Goal: Navigation & Orientation: Find specific page/section

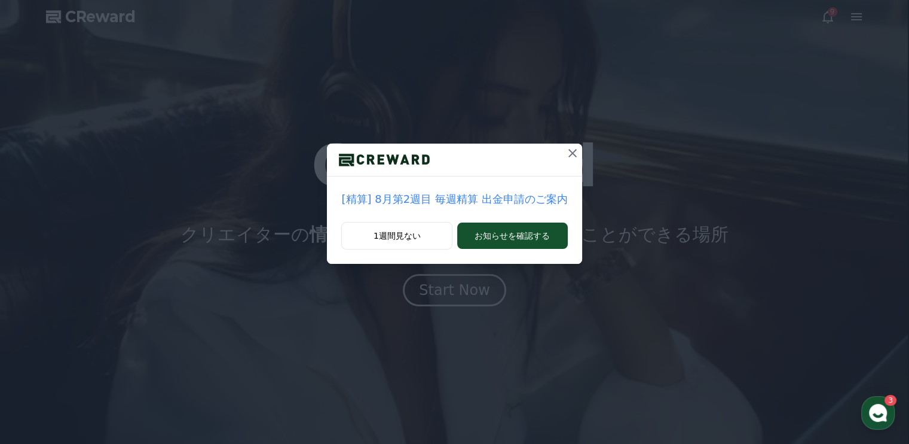
click at [568, 152] on icon at bounding box center [572, 153] width 8 height 8
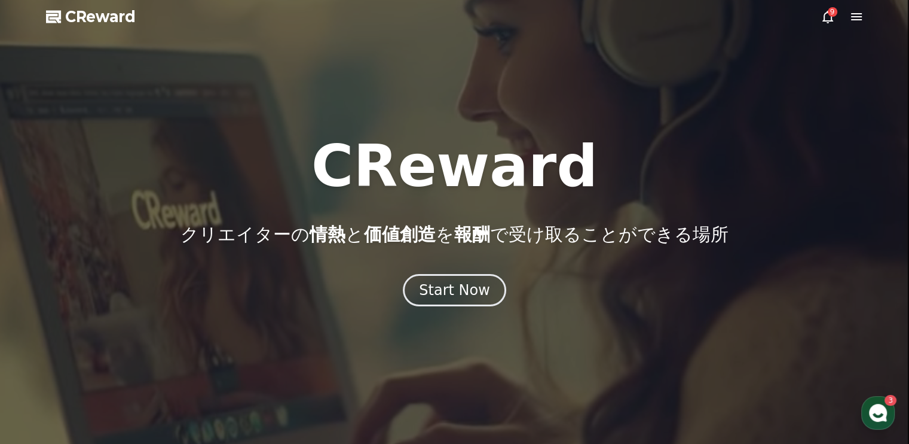
click at [857, 18] on icon at bounding box center [856, 17] width 14 height 14
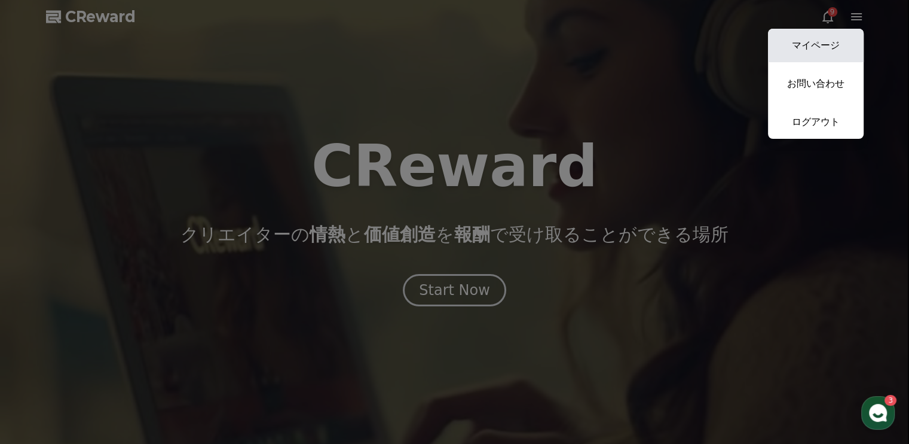
click at [825, 51] on link "マイページ" at bounding box center [816, 45] width 96 height 33
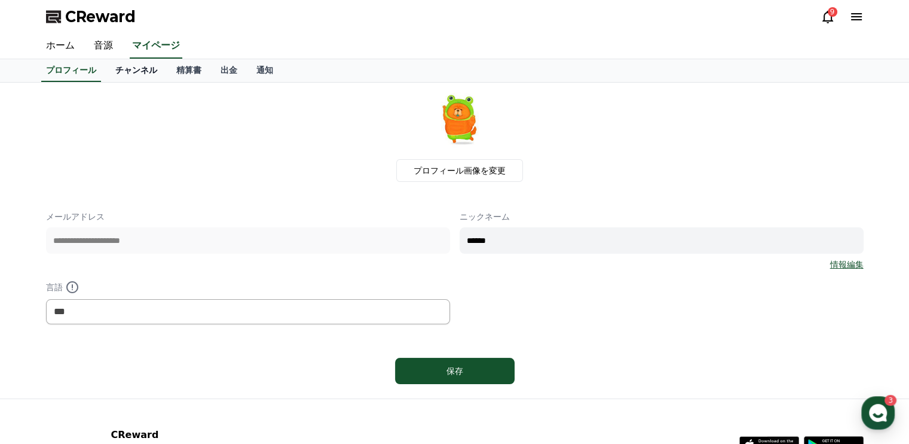
click at [126, 77] on link "チャンネル" at bounding box center [136, 70] width 61 height 23
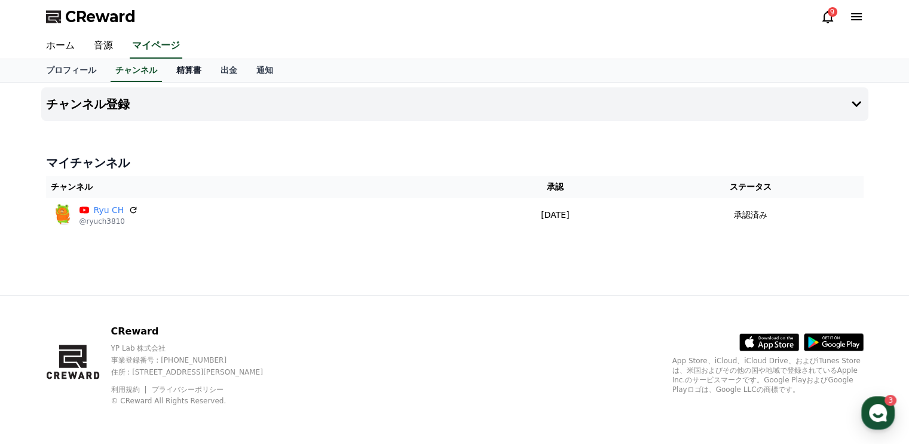
click at [167, 67] on link "精算書" at bounding box center [189, 70] width 44 height 23
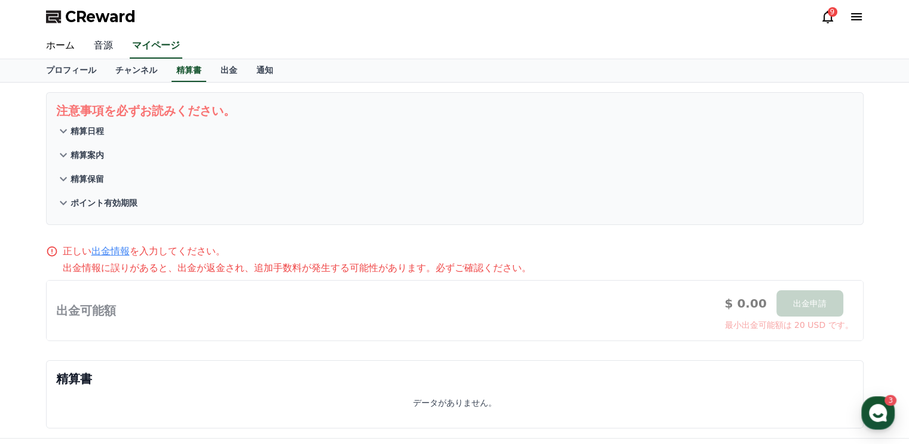
click at [90, 41] on link "音源" at bounding box center [103, 45] width 38 height 25
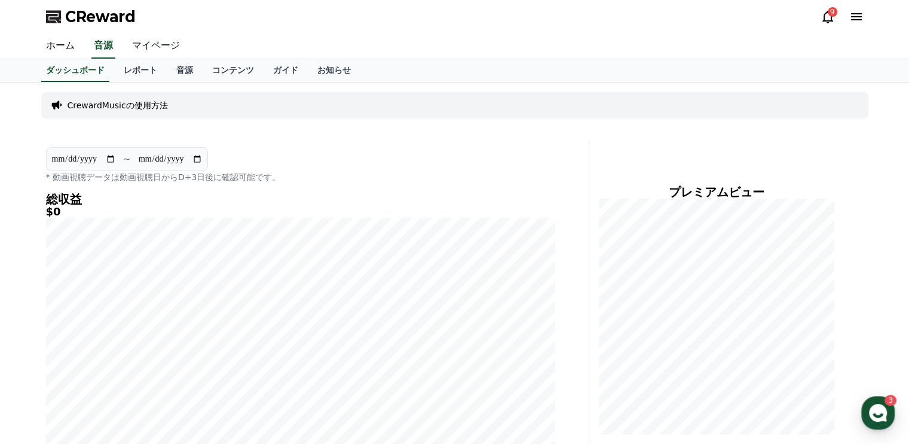
click at [148, 44] on link "マイページ" at bounding box center [156, 45] width 67 height 25
